Goal: Task Accomplishment & Management: Use online tool/utility

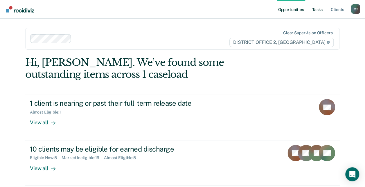
click at [315, 8] on link "Tasks" at bounding box center [317, 9] width 13 height 19
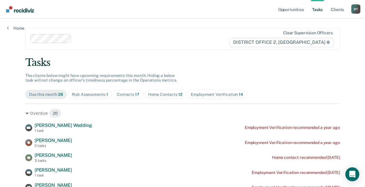
click at [130, 96] on div "Contacts 17" at bounding box center [128, 94] width 23 height 5
click at [314, 12] on link "Tasks" at bounding box center [317, 9] width 13 height 19
click at [135, 95] on span "17" at bounding box center [137, 94] width 4 height 5
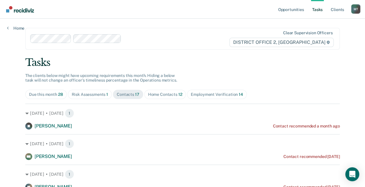
click at [98, 95] on div "Risk Assessments 1" at bounding box center [90, 94] width 37 height 5
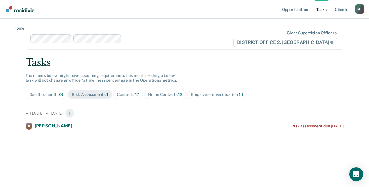
click at [141, 96] on div "Due this month 28 Risk Assessments 1 Contacts 17 Home Contacts 12 Employment Ve…" at bounding box center [185, 94] width 318 height 9
click at [139, 96] on span "Contacts 17" at bounding box center [128, 94] width 30 height 9
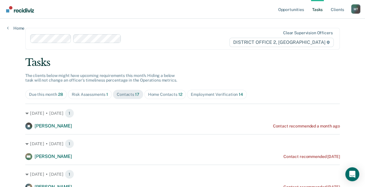
click at [165, 97] on span "Home Contacts 12" at bounding box center [165, 94] width 42 height 9
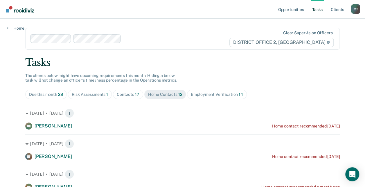
click at [208, 95] on div "Employment Verification 14" at bounding box center [217, 94] width 52 height 5
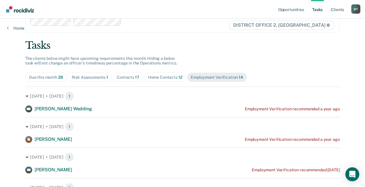
scroll to position [29, 0]
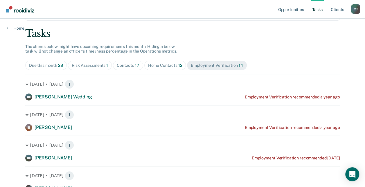
click at [90, 66] on div "Risk Assessments 1" at bounding box center [90, 65] width 37 height 5
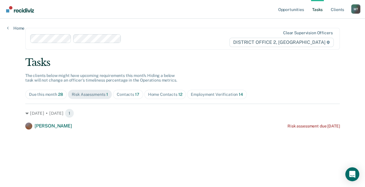
scroll to position [0, 0]
click at [51, 90] on span "Due this month 28" at bounding box center [46, 94] width 41 height 9
